Goal: Task Accomplishment & Management: Manage account settings

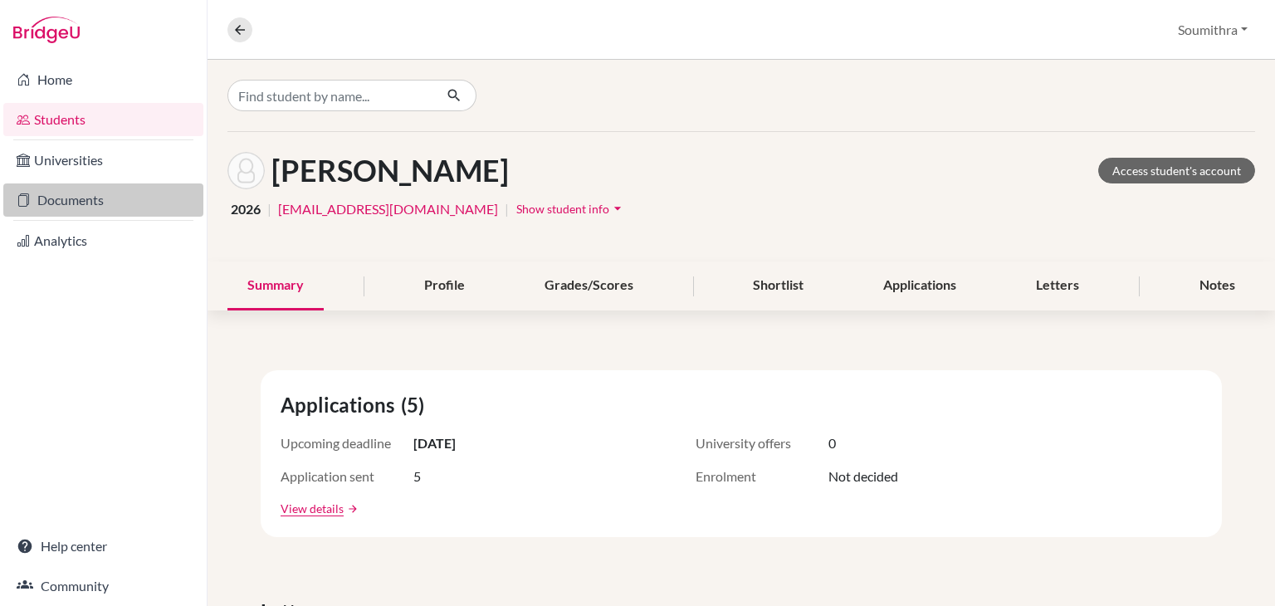
click at [79, 198] on link "Documents" at bounding box center [103, 199] width 200 height 33
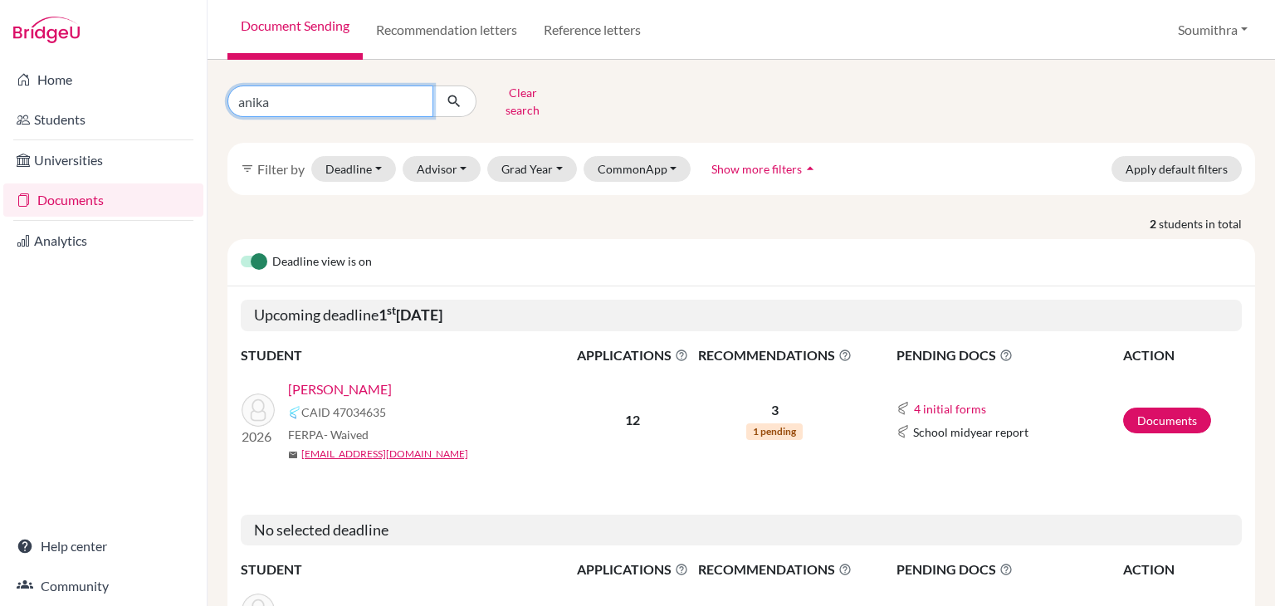
drag, startPoint x: 276, startPoint y: 103, endPoint x: 238, endPoint y: 96, distance: 37.9
click at [238, 96] on input "anika" at bounding box center [330, 101] width 206 height 32
type input "[PERSON_NAME]"
click at [446, 96] on icon "submit" at bounding box center [454, 101] width 17 height 17
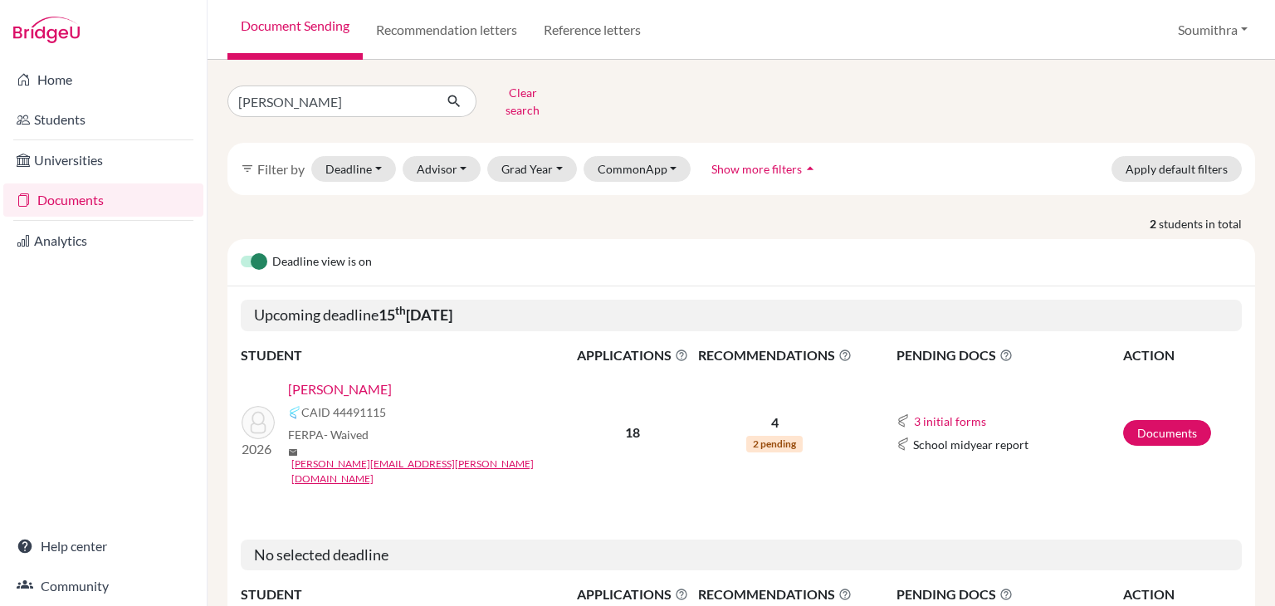
click at [349, 379] on link "[PERSON_NAME]" at bounding box center [340, 389] width 104 height 20
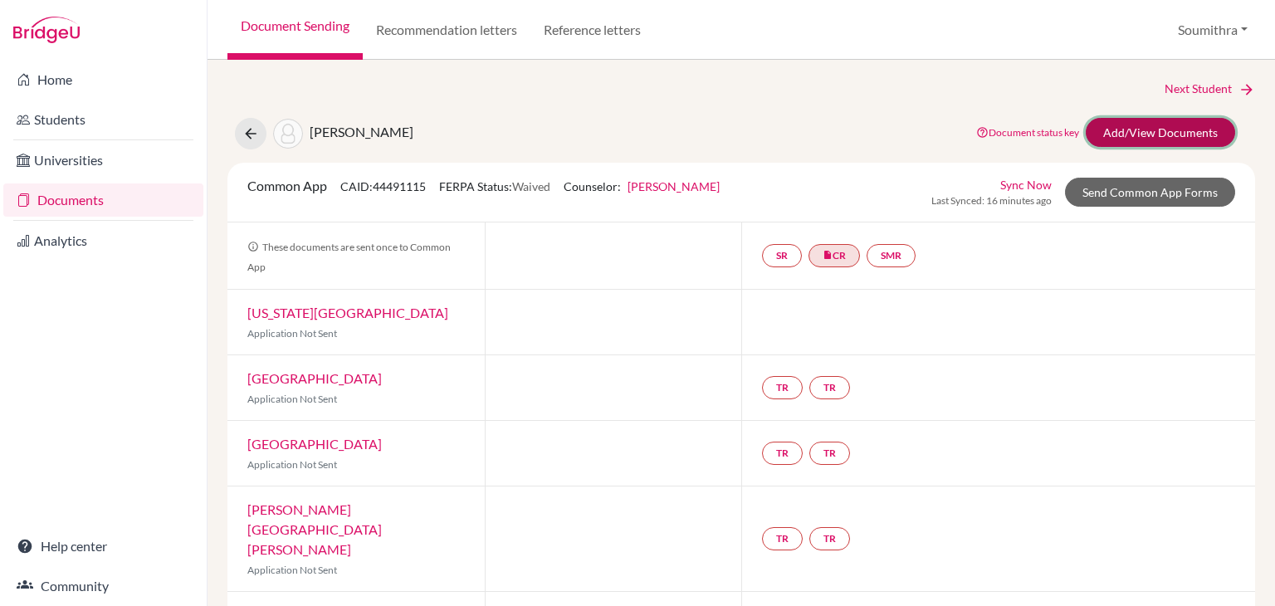
click at [1144, 133] on link "Add/View Documents" at bounding box center [1160, 132] width 149 height 29
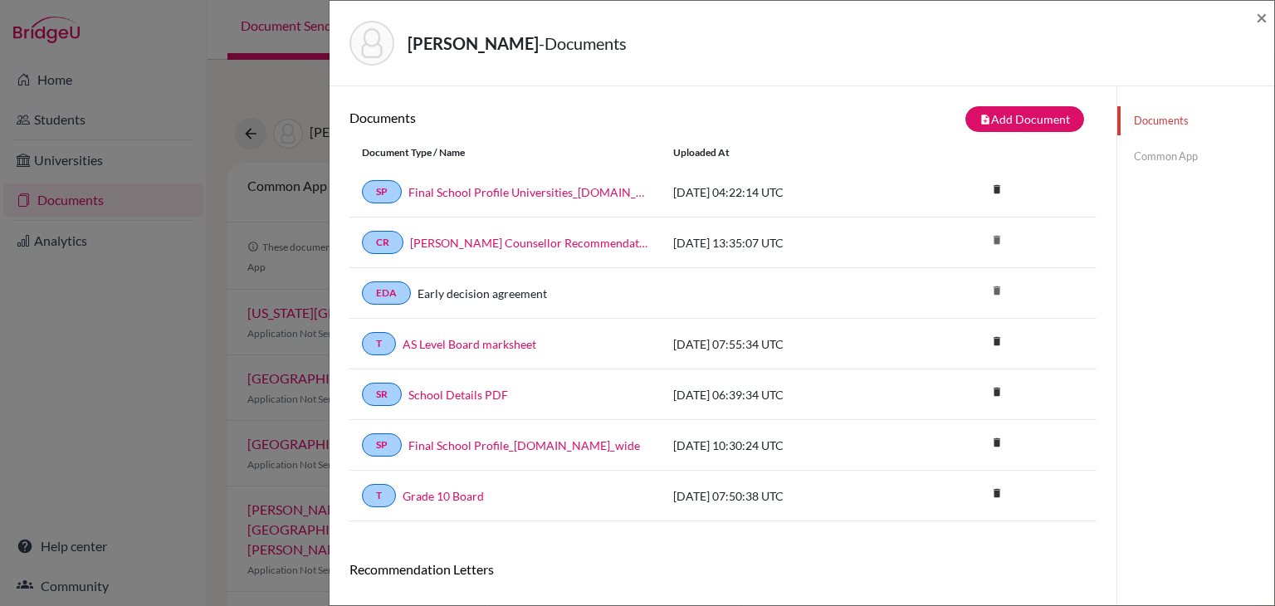
click at [1157, 160] on link "Common App" at bounding box center [1195, 156] width 157 height 29
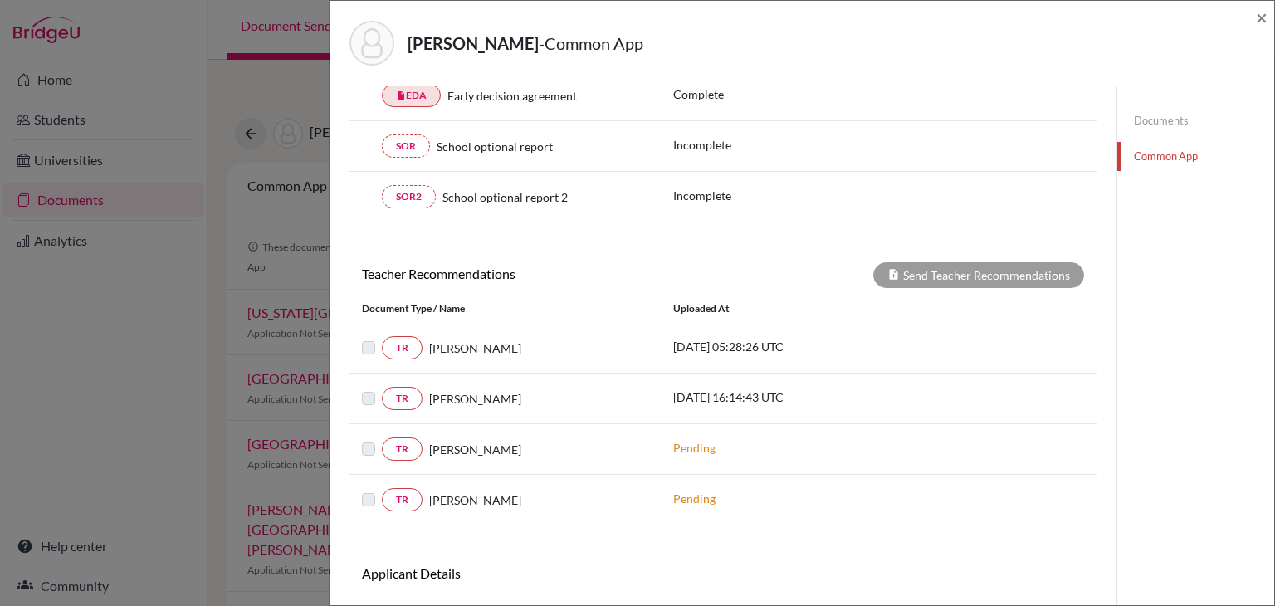
scroll to position [542, 0]
